Goal: Complete application form

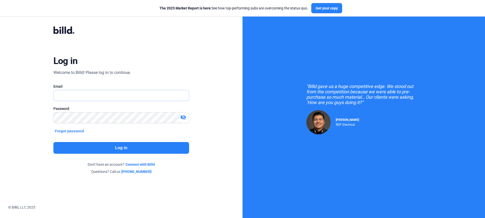
type input "[PERSON_NAME][EMAIL_ADDRESS][PERSON_NAME][DOMAIN_NAME]"
click at [144, 147] on button "Log in" at bounding box center [121, 148] width 136 height 12
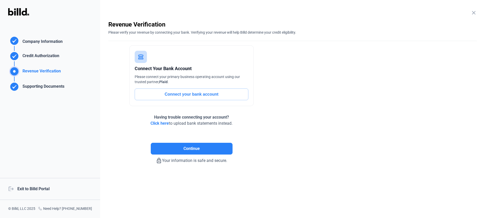
click at [337, 137] on enrollment-step "close Revenue Verification Please verify your revenue by connecting your bank. …" at bounding box center [292, 92] width 368 height 144
click at [51, 121] on div "Revenue Verification Company Information Credit Authorization Revenue Verificat…" at bounding box center [50, 109] width 100 height 218
click at [39, 87] on div "Supporting Documents" at bounding box center [42, 88] width 44 height 8
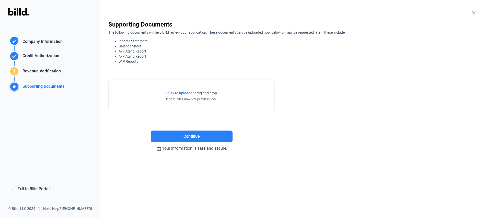
click at [39, 69] on div "Revenue Verification" at bounding box center [40, 72] width 40 height 8
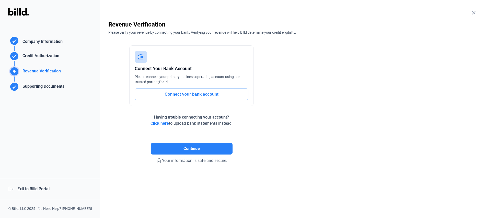
click at [440, 102] on enrollment-step "close Revenue Verification Please verify your revenue by connecting your bank. …" at bounding box center [292, 92] width 368 height 144
click at [160, 120] on div "Having trouble connecting your account? Click here to upload bank statements in…" at bounding box center [191, 120] width 82 height 12
click at [158, 121] on div "Having trouble connecting your account? Click here to upload bank statements in…" at bounding box center [191, 120] width 82 height 12
click at [157, 122] on span "Click here" at bounding box center [159, 123] width 18 height 5
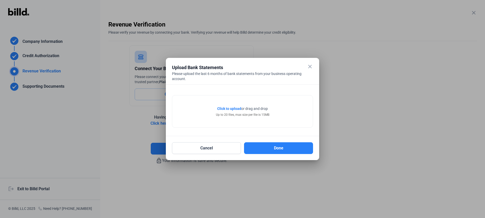
click at [312, 65] on mat-icon "close" at bounding box center [310, 67] width 6 height 6
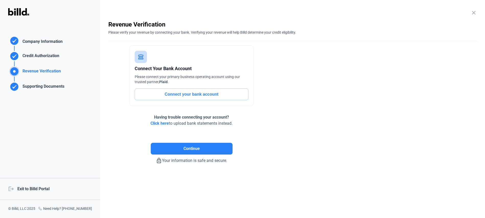
click at [154, 123] on span "Click here" at bounding box center [159, 123] width 18 height 5
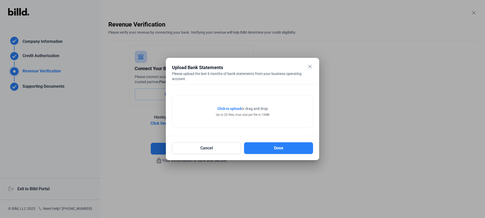
click at [305, 70] on div "close Upload Bank Statements Please upload the last 6 months of bank statements…" at bounding box center [242, 74] width 141 height 20
